Goal: Register for event/course

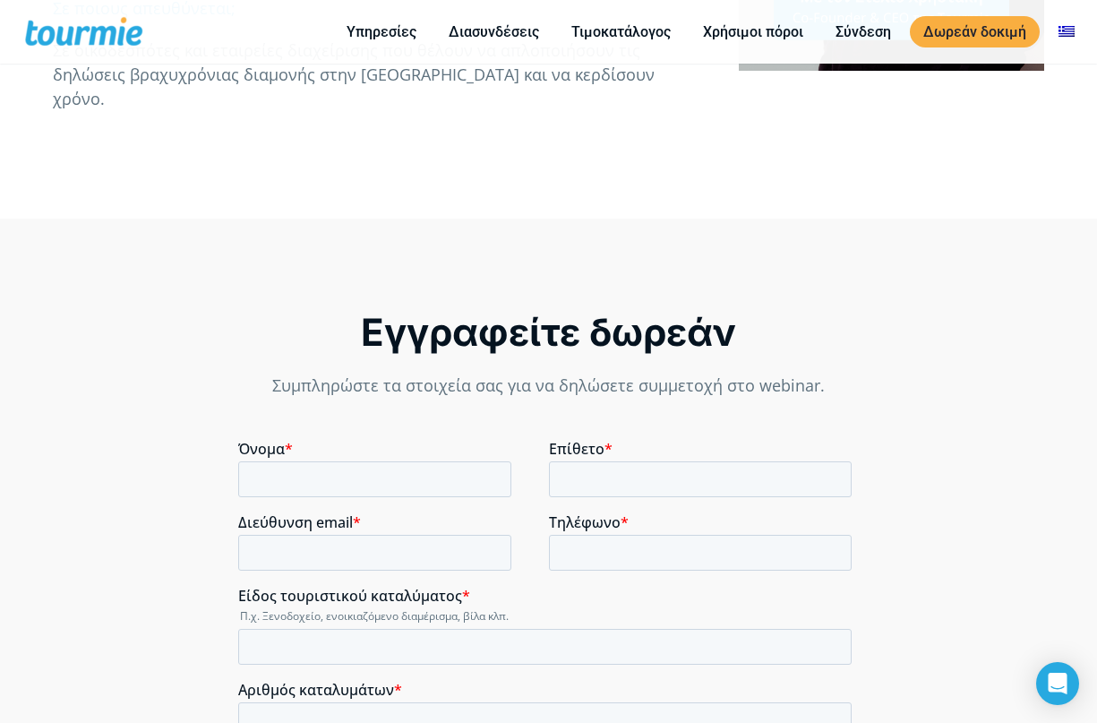
scroll to position [1165, 0]
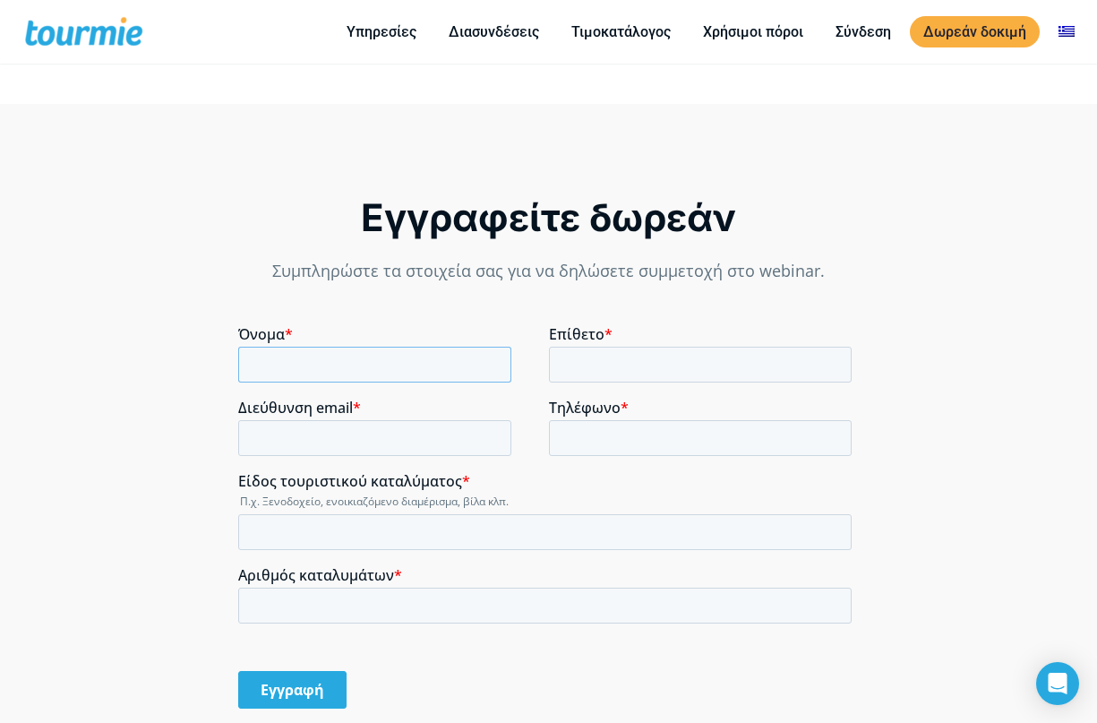
click at [341, 364] on input "Όνομα *" at bounding box center [374, 365] width 273 height 36
type input "S"
type input "Σοφία"
click at [606, 374] on input "Επίθετο *" at bounding box center [701, 365] width 304 height 36
type input "Νίτα"
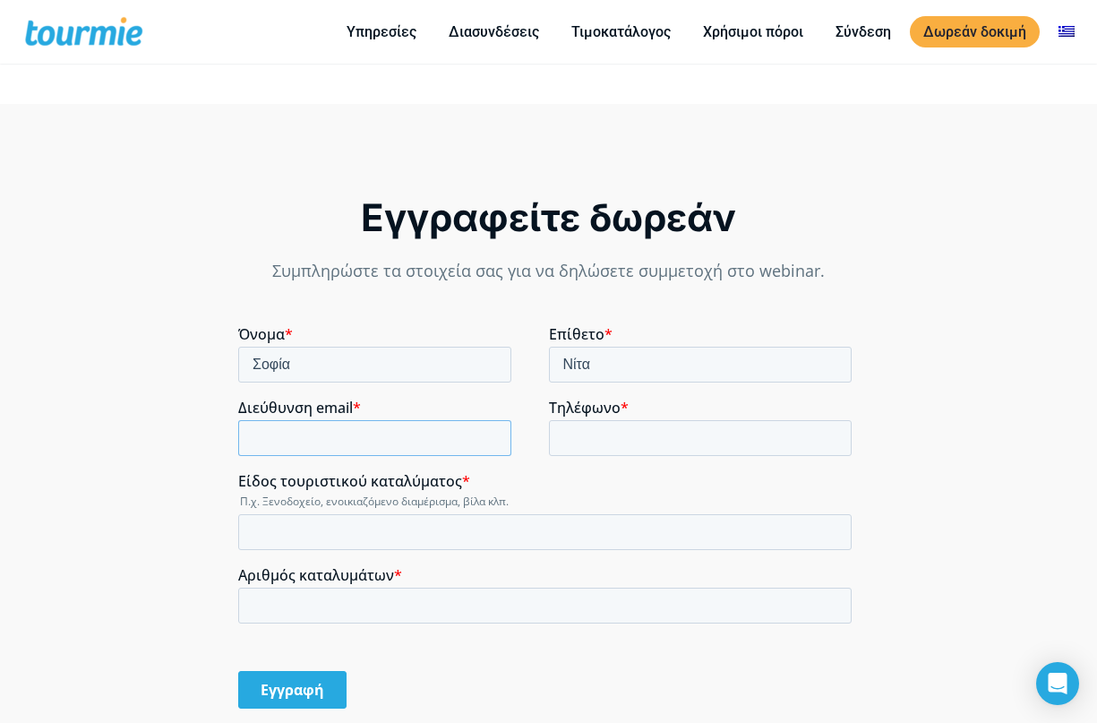
click at [447, 435] on input "Διεύθυνση email *" at bounding box center [374, 438] width 273 height 36
type input "[EMAIL_ADDRESS][DOMAIN_NAME]"
click at [617, 437] on input "Τηλέφωνο *" at bounding box center [701, 438] width 304 height 36
type input "2106461504"
click at [464, 528] on input "Είδος τουριστικού καταλύματος *" at bounding box center [545, 532] width 614 height 36
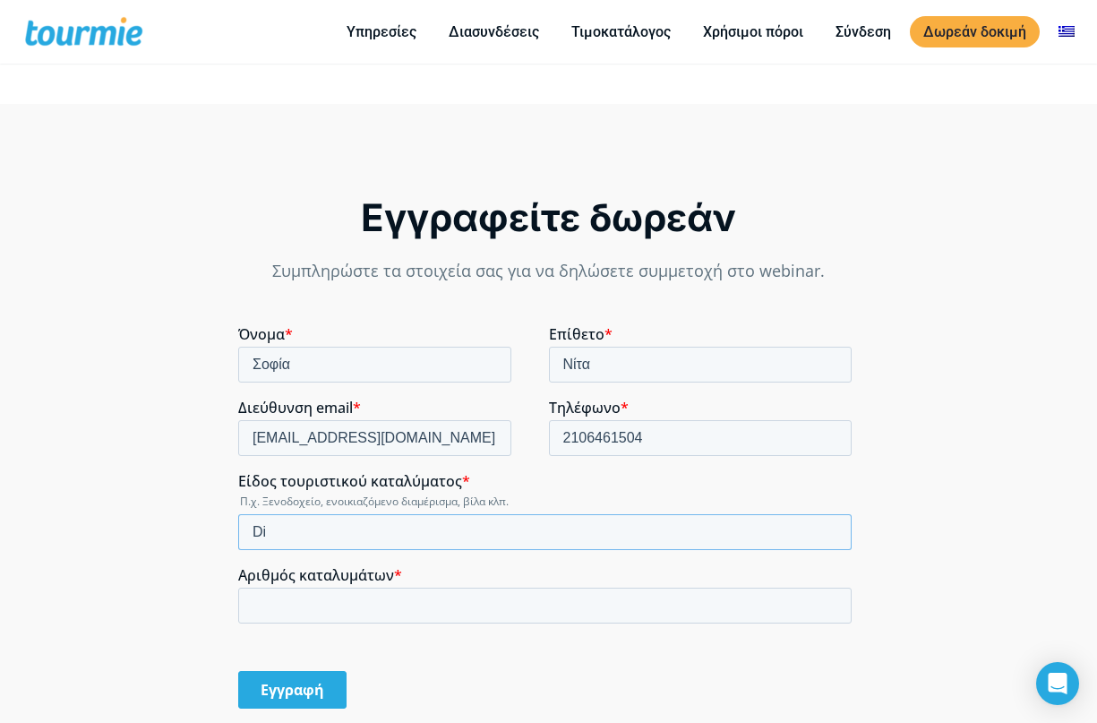
type input "D"
type input "Διαμερίσματα & εξοχικά σπίτια"
click at [342, 596] on input "Αριθμός καταλυμάτων *" at bounding box center [545, 606] width 614 height 36
type input "30"
click at [304, 689] on input "Εγγραφή" at bounding box center [292, 690] width 108 height 38
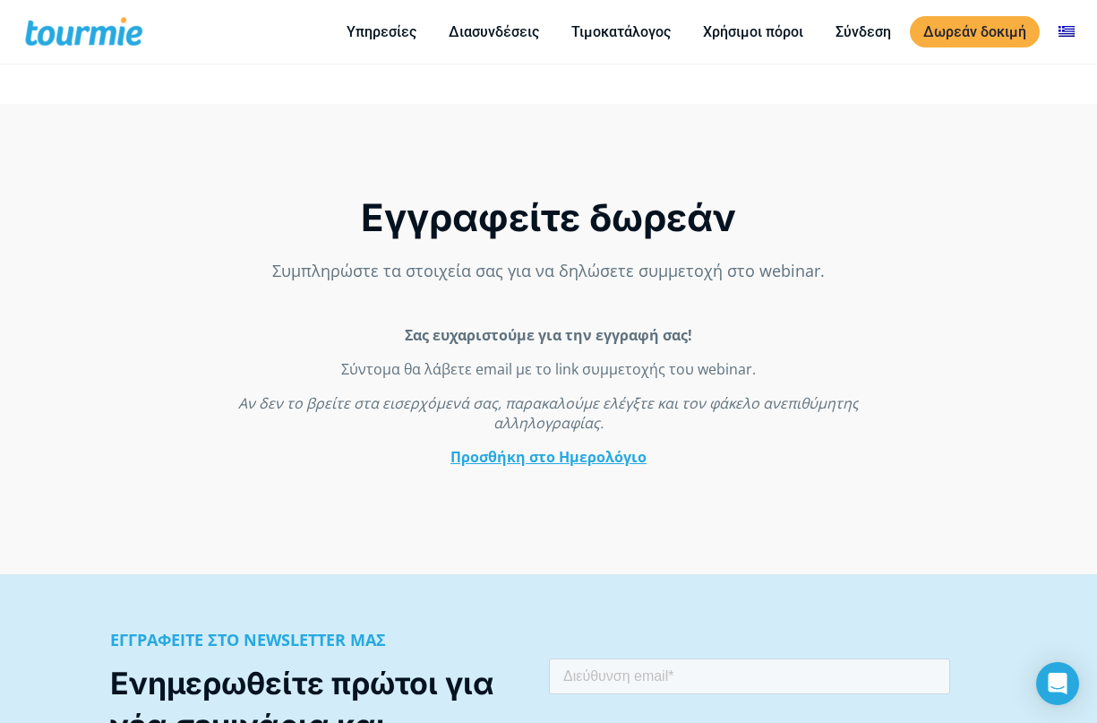
click at [554, 458] on link "Προσθήκη στο Ημερολόγιο" at bounding box center [549, 457] width 196 height 20
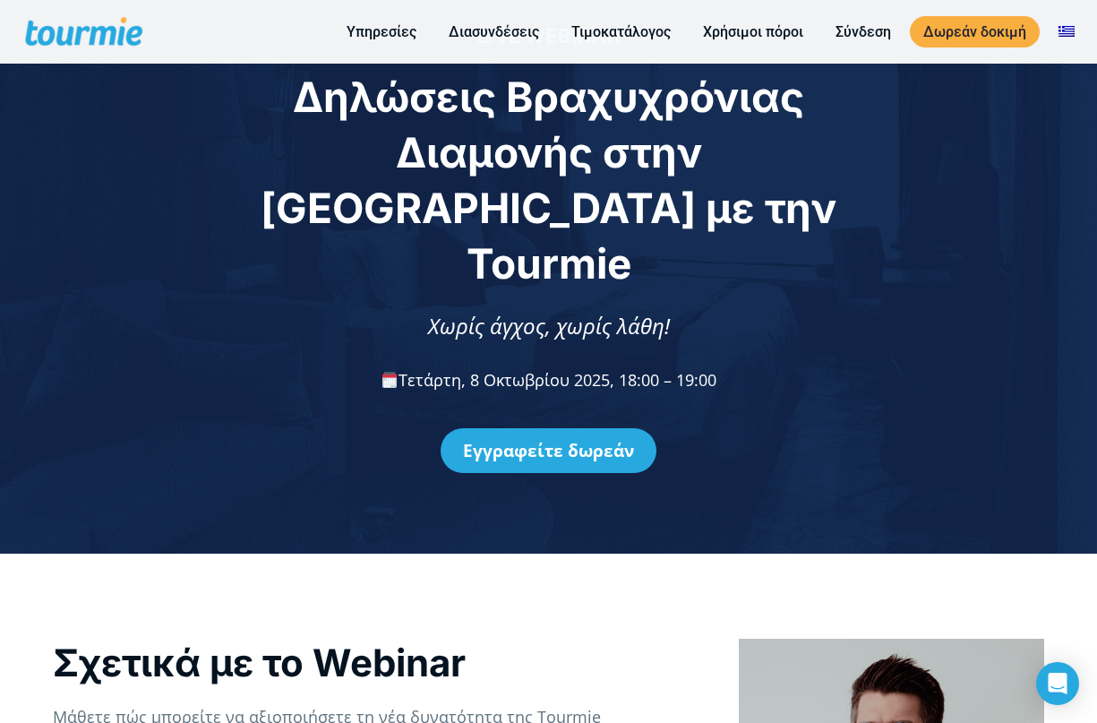
scroll to position [0, 0]
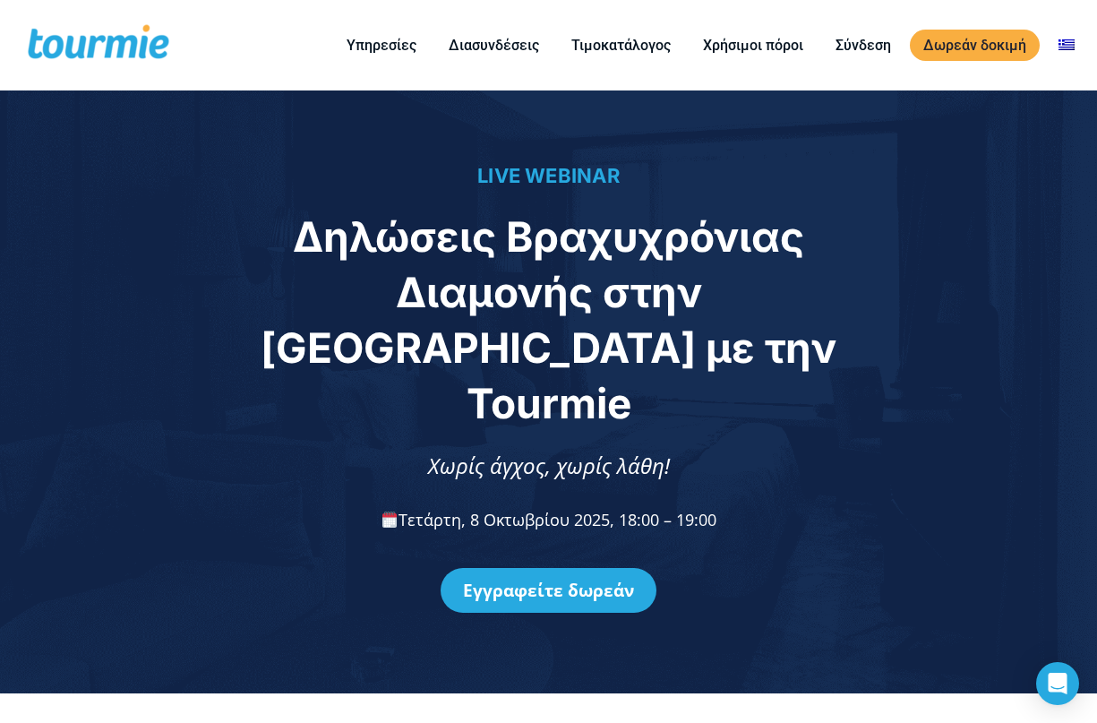
click at [50, 227] on div at bounding box center [109, 320] width 219 height 222
